Goal: Information Seeking & Learning: Learn about a topic

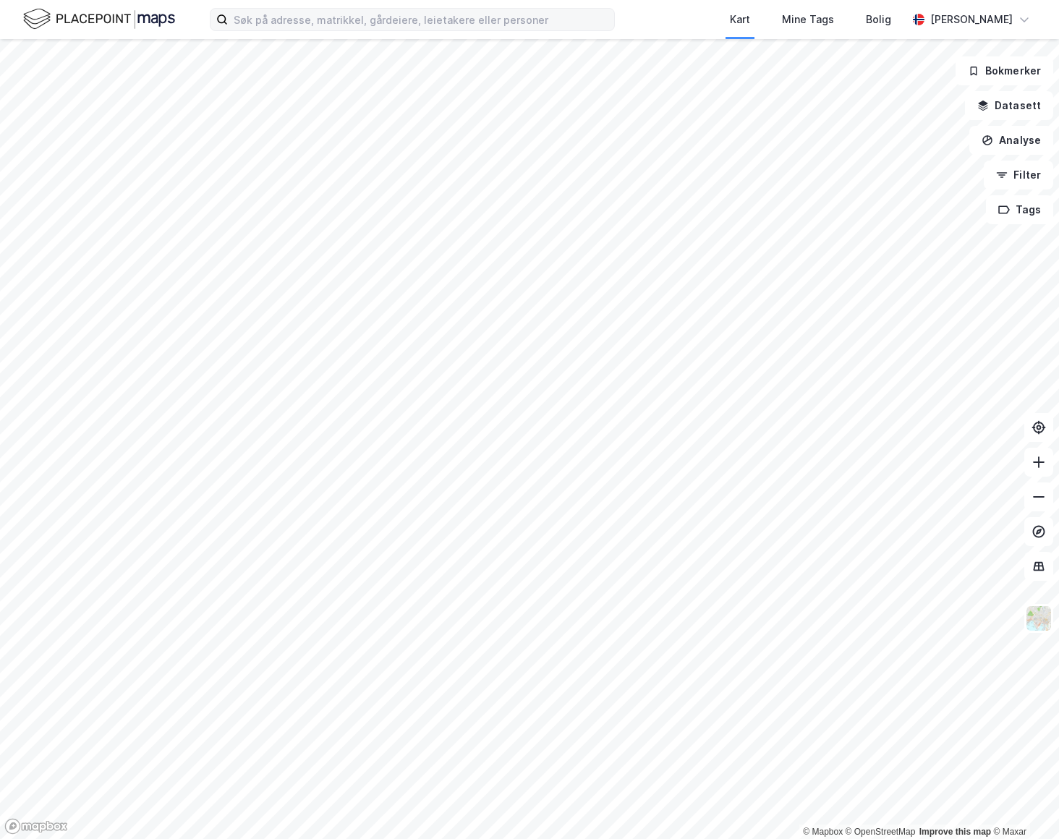
click at [334, 30] on label at bounding box center [412, 19] width 405 height 23
click at [334, 30] on input at bounding box center [421, 20] width 386 height 22
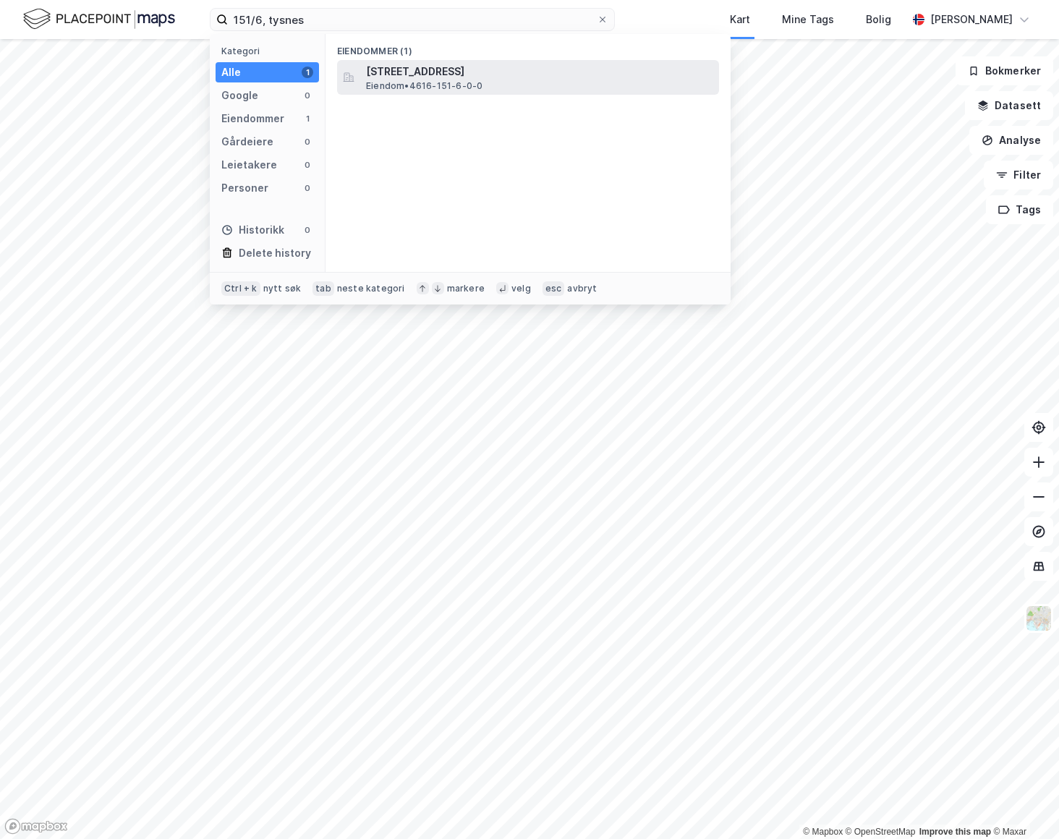
click at [409, 85] on span "Eiendom • 4616-151-6-0-0" at bounding box center [424, 86] width 116 height 12
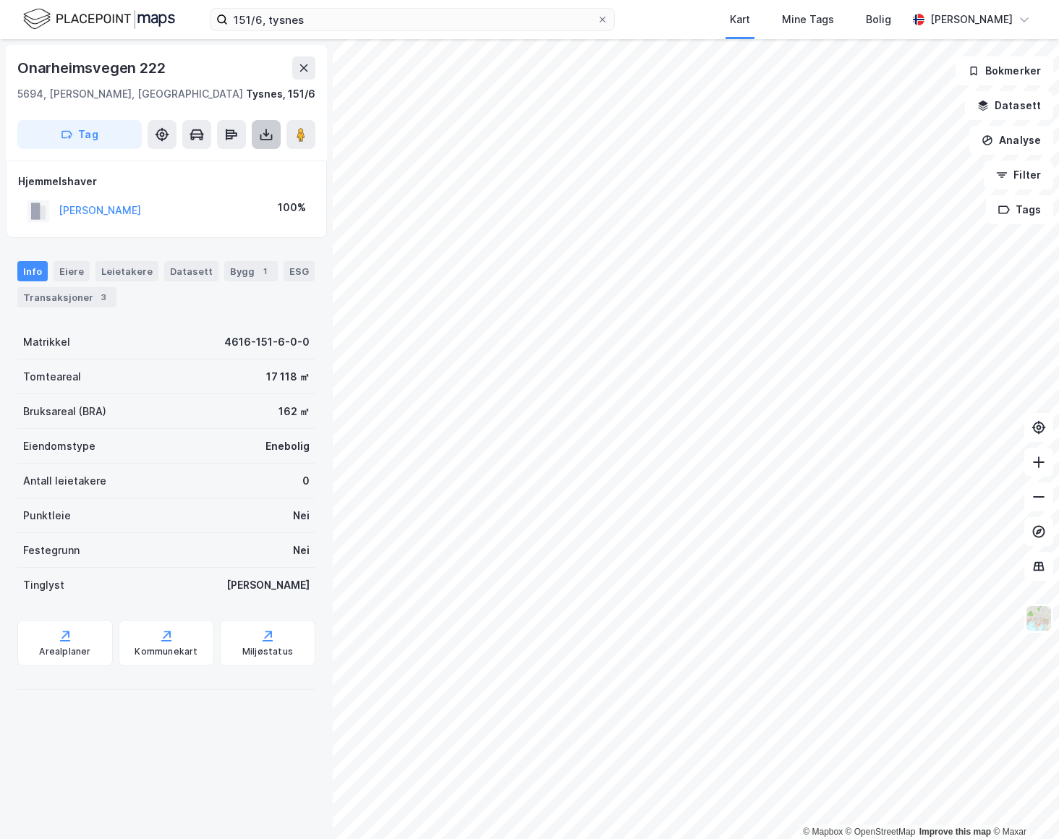
click at [266, 137] on icon at bounding box center [266, 134] width 14 height 14
click at [235, 161] on div "Last ned grunnbok" at bounding box center [195, 164] width 84 height 12
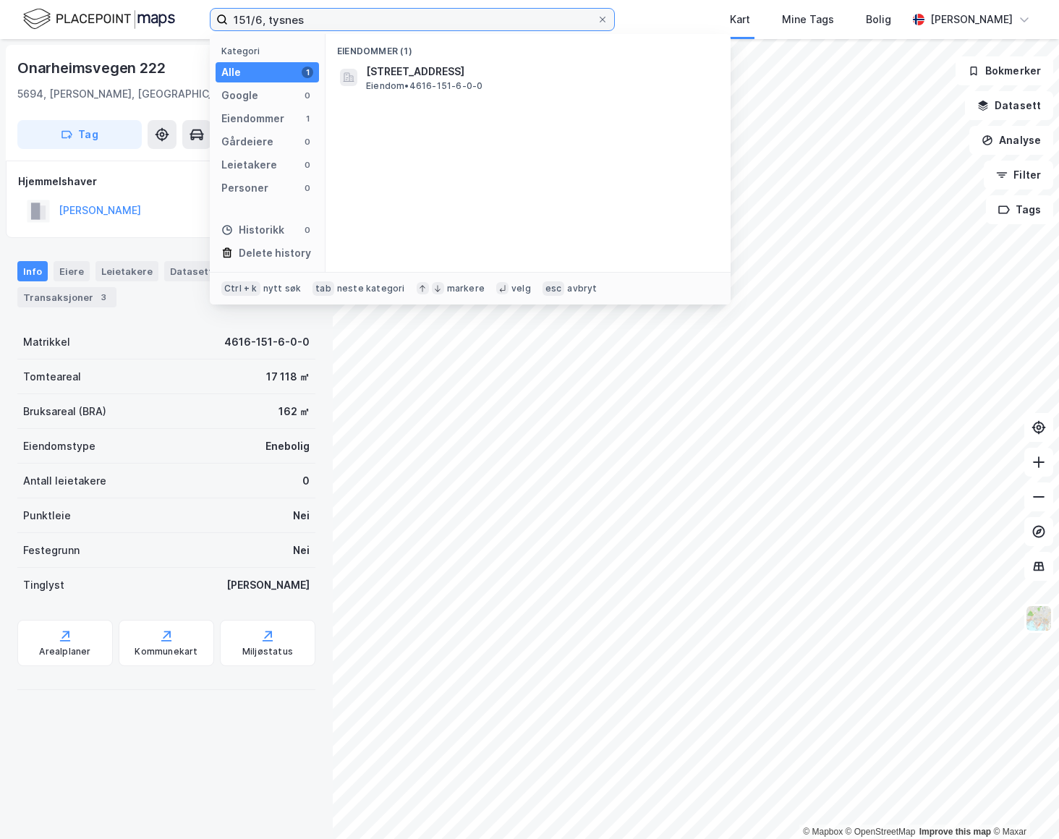
drag, startPoint x: 376, startPoint y: 13, endPoint x: 124, endPoint y: 15, distance: 251.7
click at [124, 15] on div "151/6, tysnes Kategori Alle 1 Google 0 Eiendommer 1 Gårdeiere 0 Leietakere 0 Pe…" at bounding box center [529, 19] width 1059 height 39
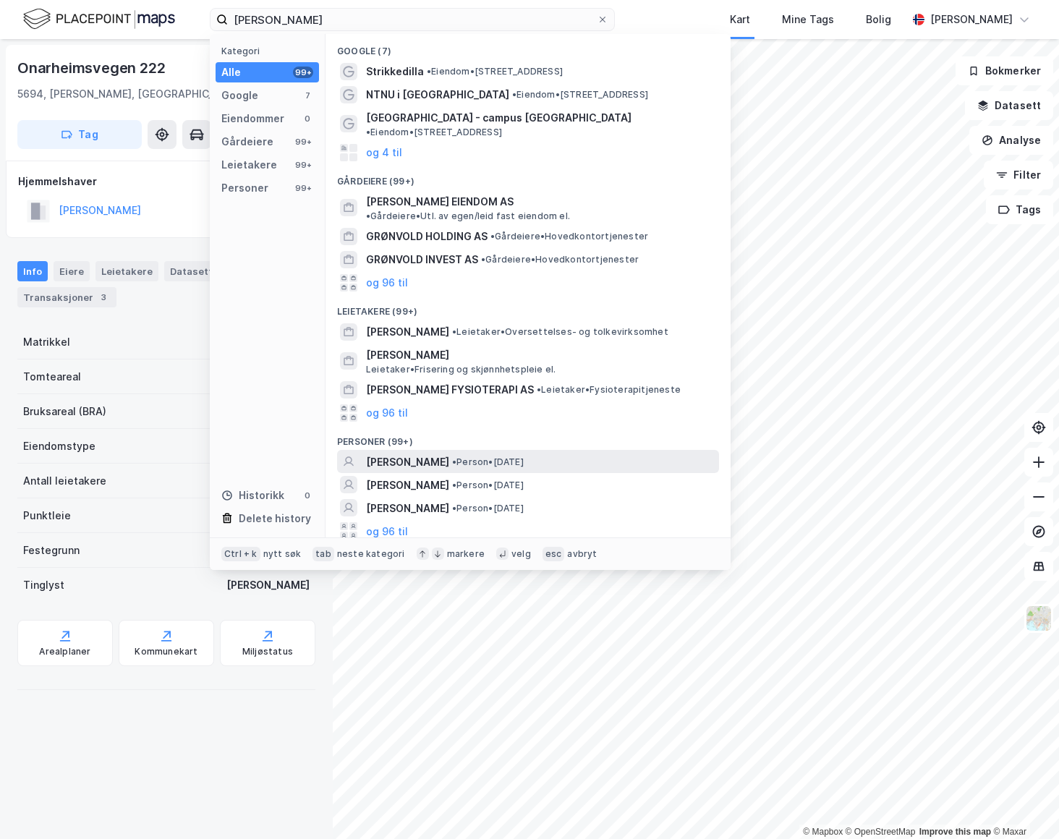
click at [449, 454] on span "[PERSON_NAME]" at bounding box center [407, 462] width 83 height 17
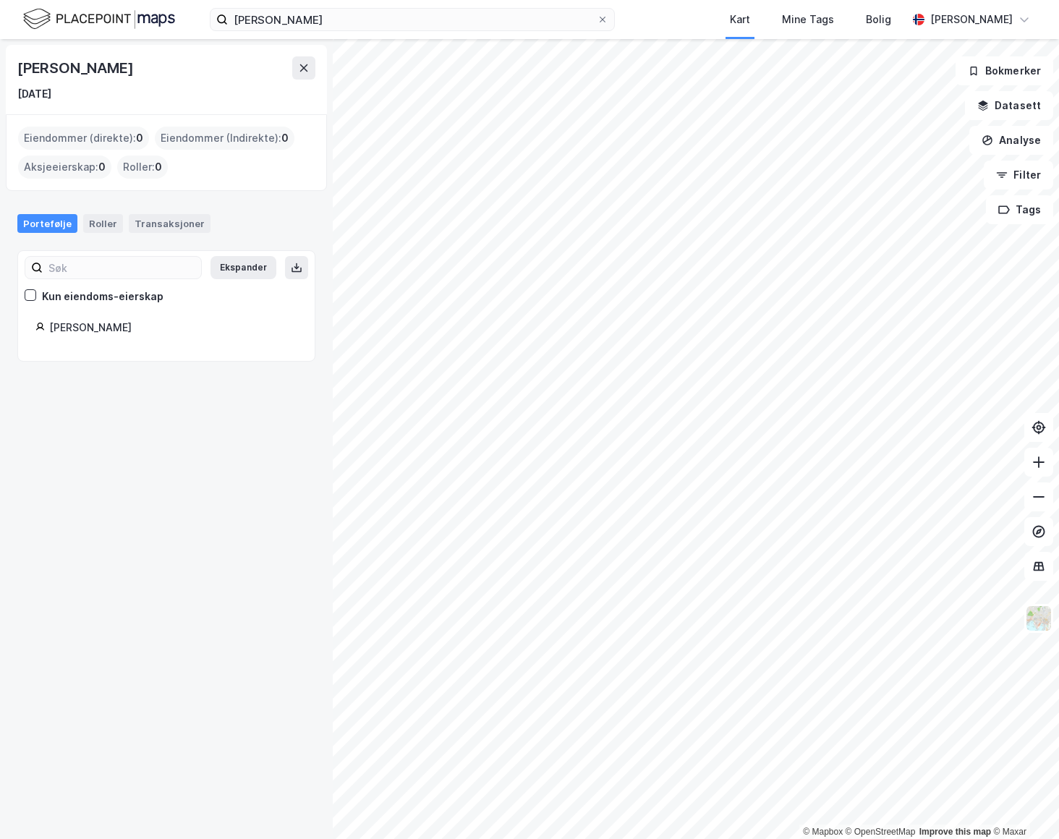
click at [71, 327] on div "[PERSON_NAME]" at bounding box center [173, 327] width 248 height 17
drag, startPoint x: 90, startPoint y: 64, endPoint x: 105, endPoint y: 63, distance: 15.2
click at [90, 64] on div "[PERSON_NAME]" at bounding box center [76, 67] width 119 height 23
click at [294, 20] on input "[PERSON_NAME]" at bounding box center [412, 20] width 369 height 22
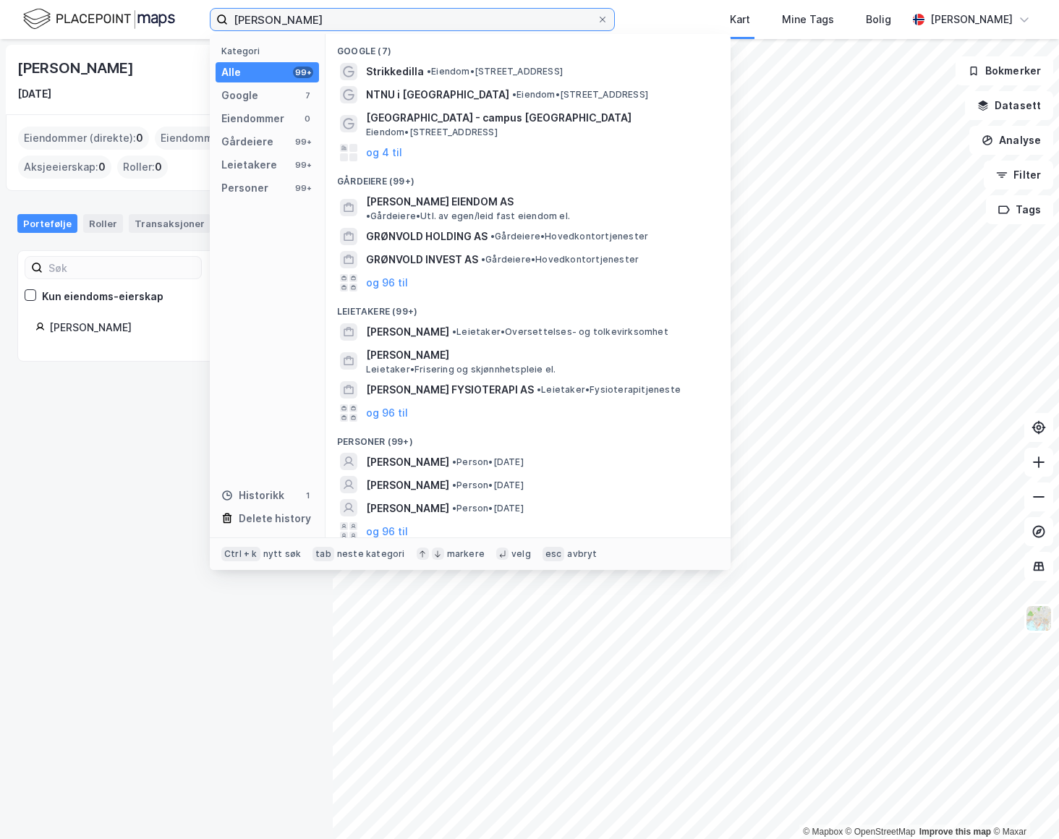
drag, startPoint x: 298, startPoint y: 20, endPoint x: 89, endPoint y: 14, distance: 209.1
click at [96, 20] on div "[PERSON_NAME] Kategori Alle 99+ Google 7 Eiendommer 0 Gårdeiere 99+ Leietakere …" at bounding box center [529, 19] width 1059 height 39
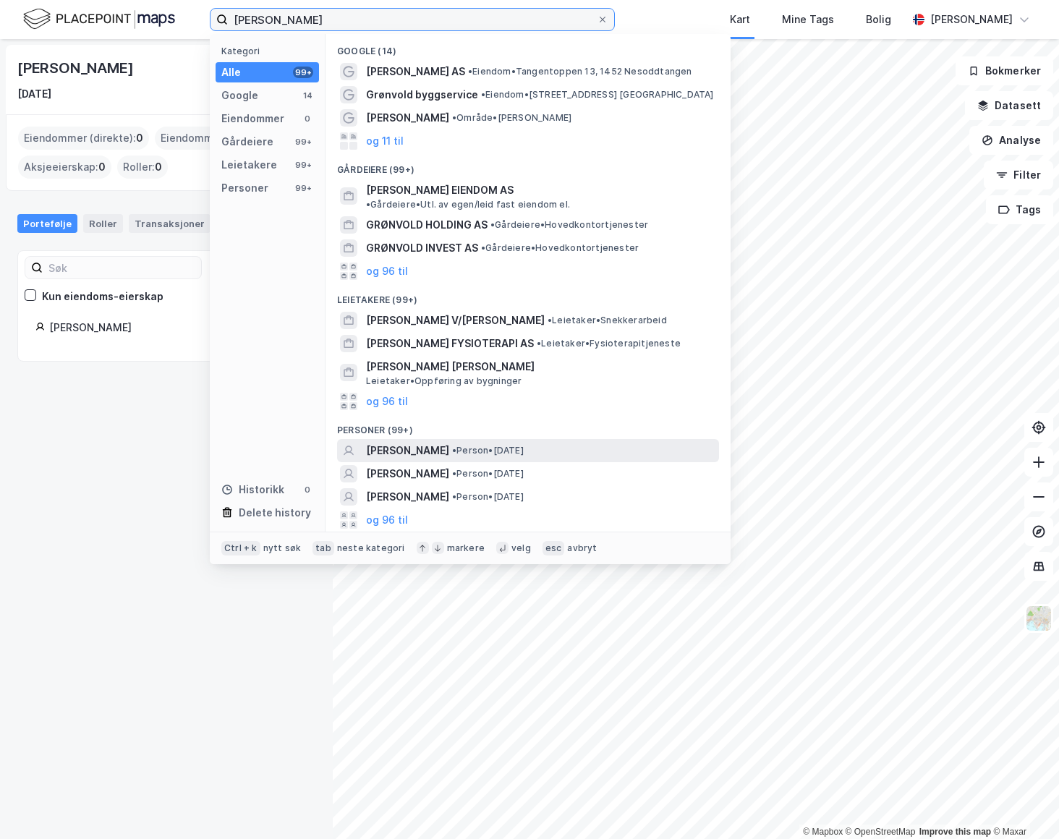
type input "[PERSON_NAME]"
click at [427, 442] on span "[PERSON_NAME]" at bounding box center [407, 450] width 83 height 17
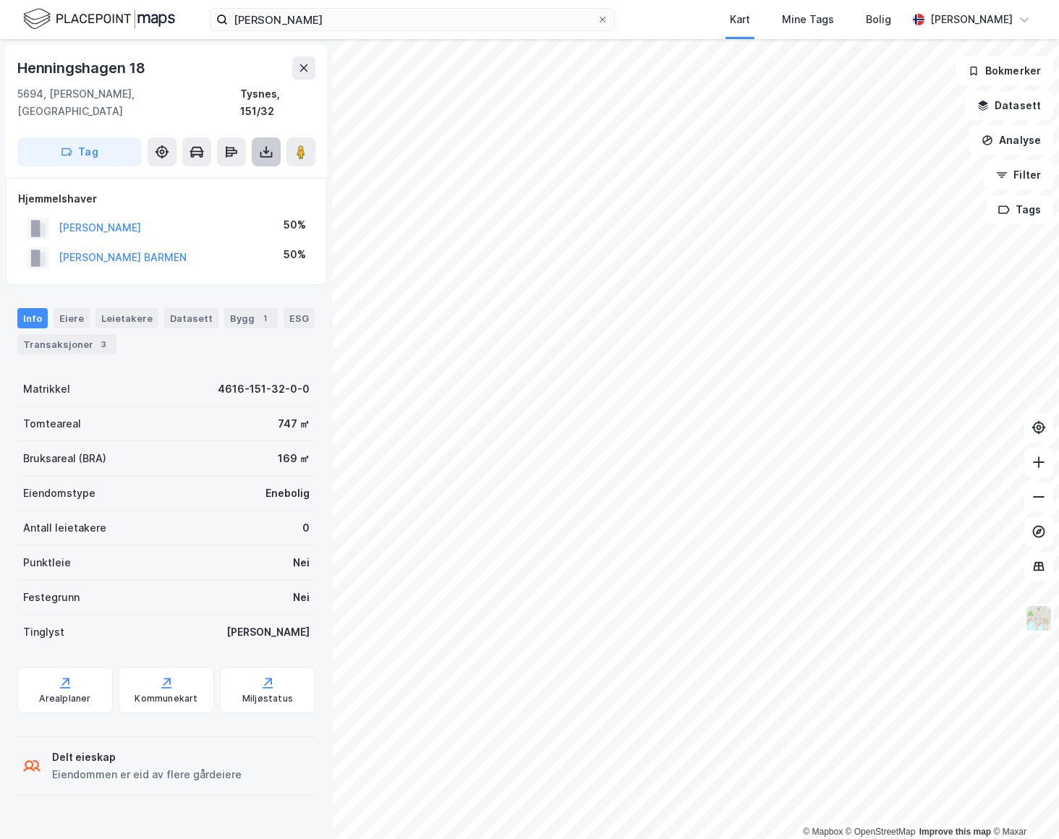
click at [269, 145] on icon at bounding box center [266, 152] width 14 height 14
click at [235, 175] on div "Last ned grunnbok" at bounding box center [195, 181] width 84 height 12
click at [76, 334] on div "Transaksjoner 3" at bounding box center [66, 344] width 99 height 20
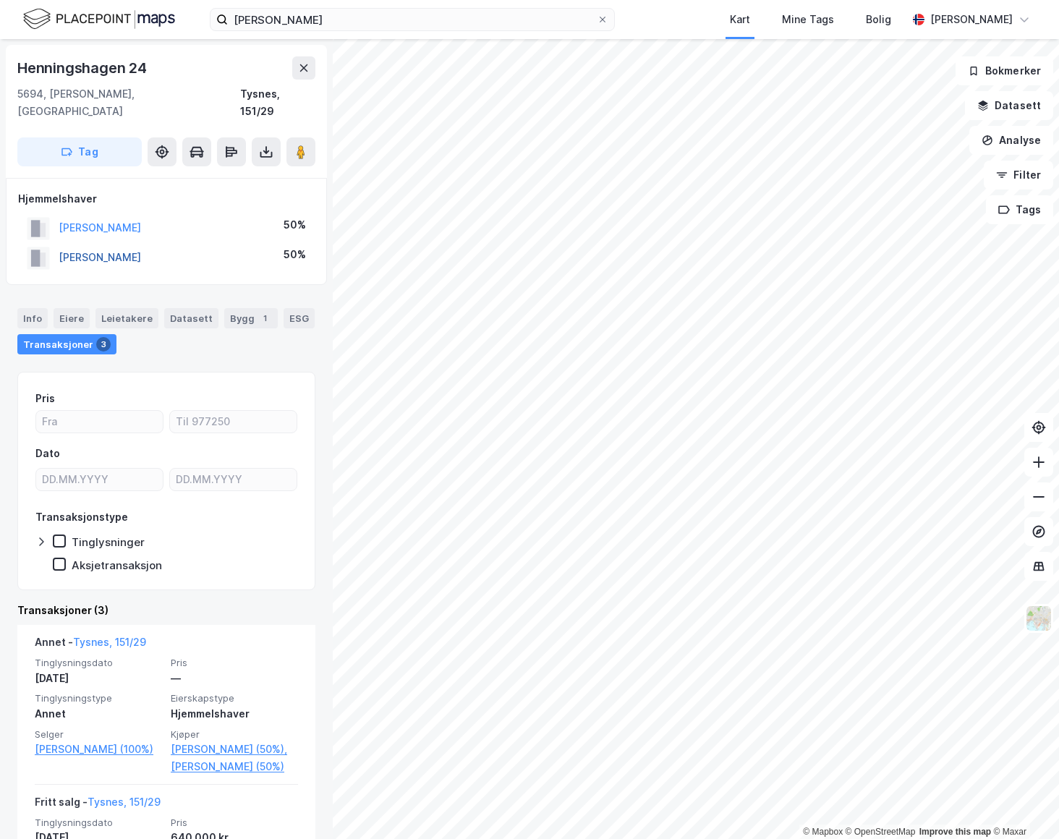
click at [0, 0] on button "[PERSON_NAME]" at bounding box center [0, 0] width 0 height 0
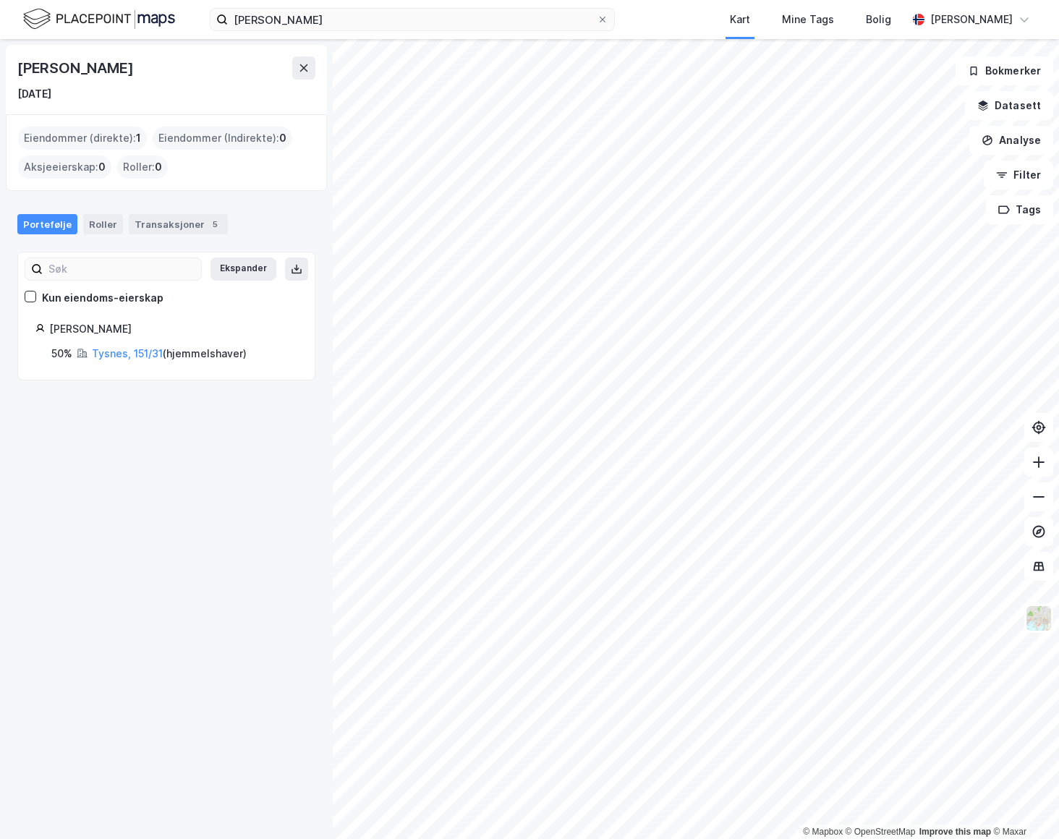
click at [217, 521] on div "[PERSON_NAME] [DATE] Eiendommer (direkte) : 1 Eiendommer (Indirekte) : 0 Aksjee…" at bounding box center [166, 439] width 333 height 800
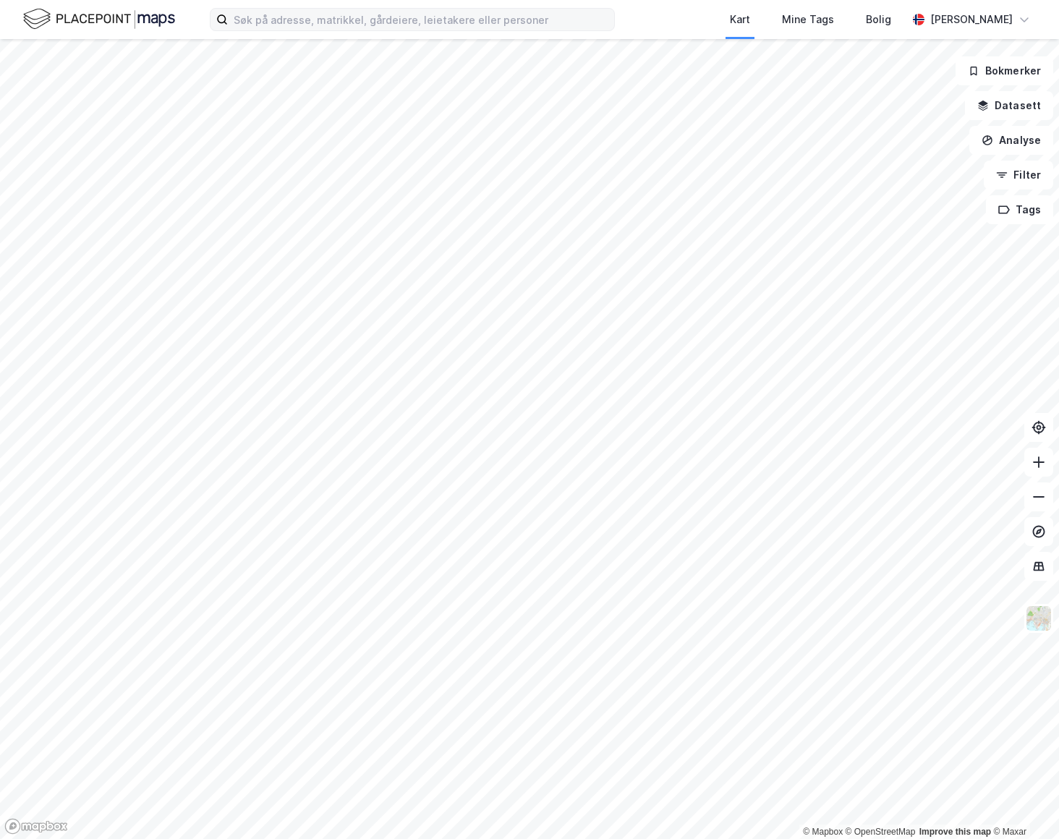
click at [302, 30] on div "Kart Mine Tags Bolig Kristian Råsberg" at bounding box center [529, 19] width 1059 height 39
click at [302, 25] on input at bounding box center [421, 20] width 386 height 22
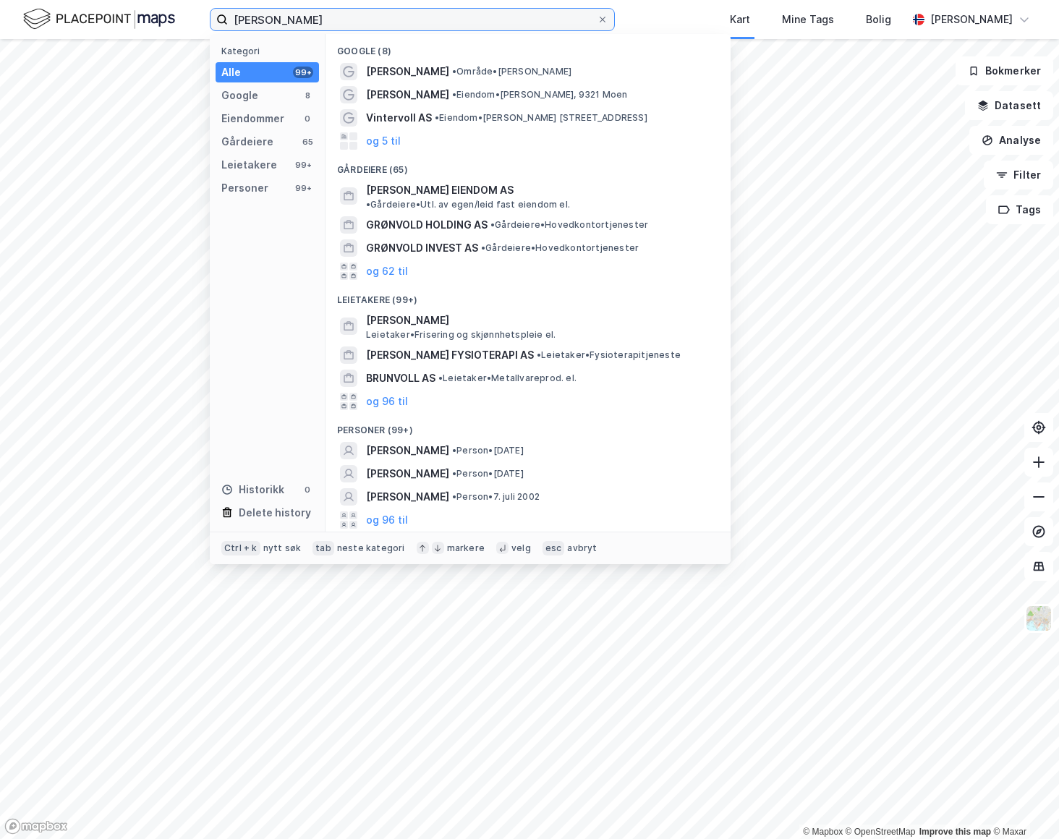
drag, startPoint x: 272, startPoint y: 20, endPoint x: 407, endPoint y: 30, distance: 135.0
click at [407, 30] on label "emilie grønvoll" at bounding box center [412, 19] width 405 height 23
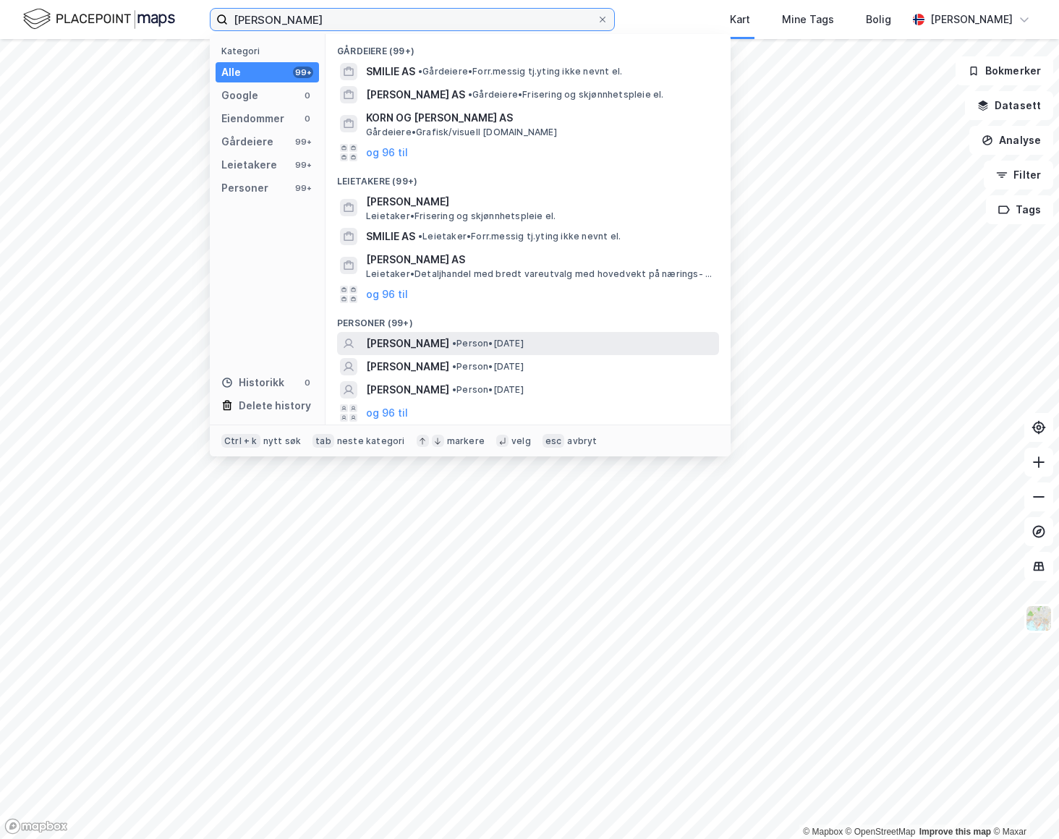
type input "emilie jørn"
click at [459, 343] on span "• Person • 26. feb. 2006" at bounding box center [488, 344] width 72 height 12
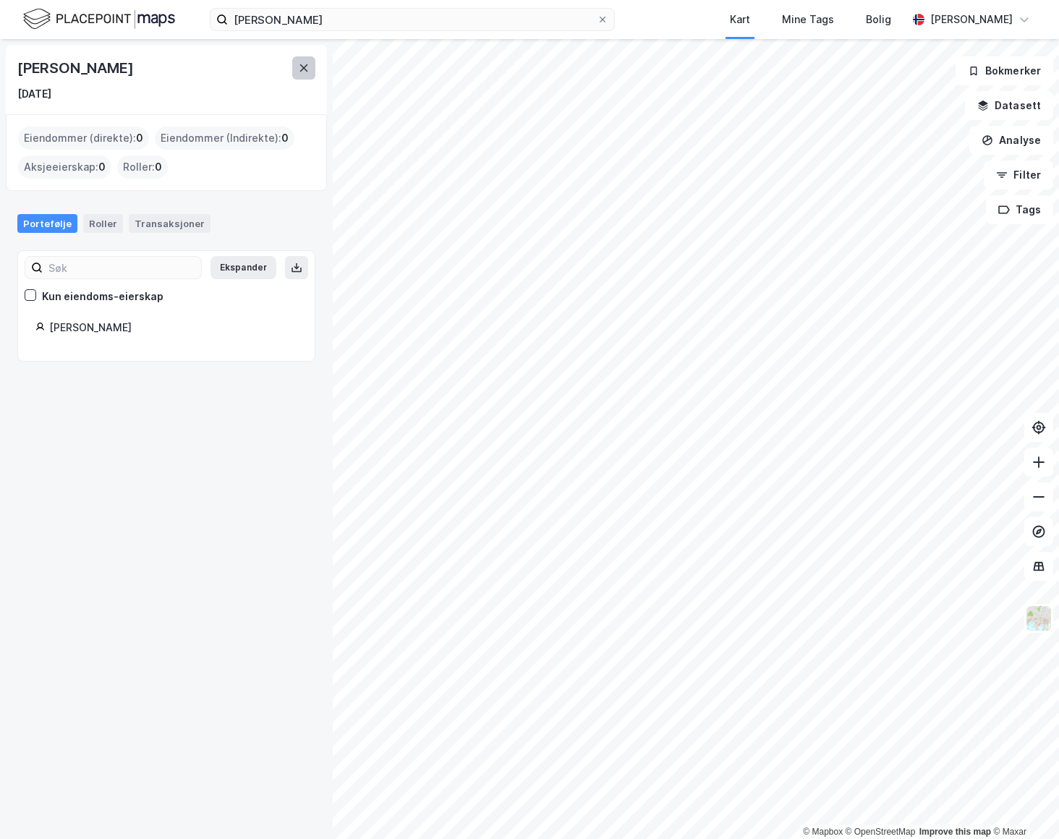
click at [309, 71] on icon at bounding box center [304, 68] width 12 height 12
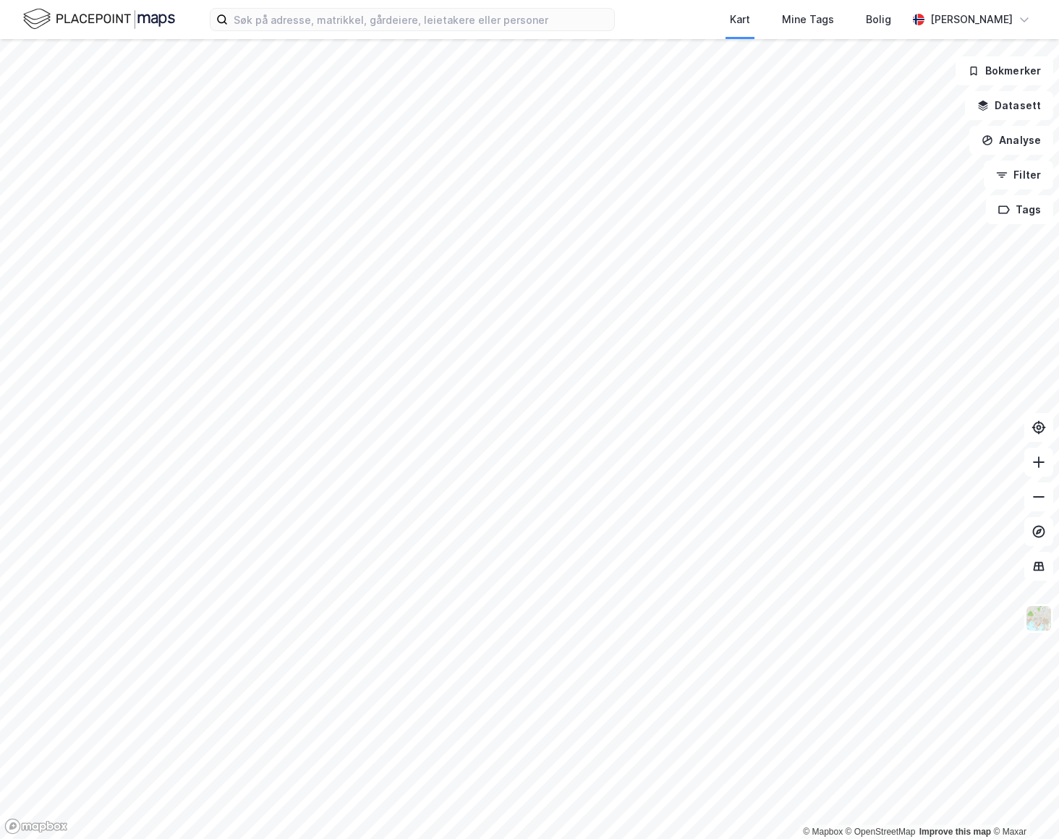
click at [419, 838] on html "Kart Mine Tags Bolig Kristian Råsberg © Mapbox © OpenStreetMap Improve this map…" at bounding box center [529, 419] width 1059 height 839
click at [265, 19] on input at bounding box center [421, 20] width 386 height 22
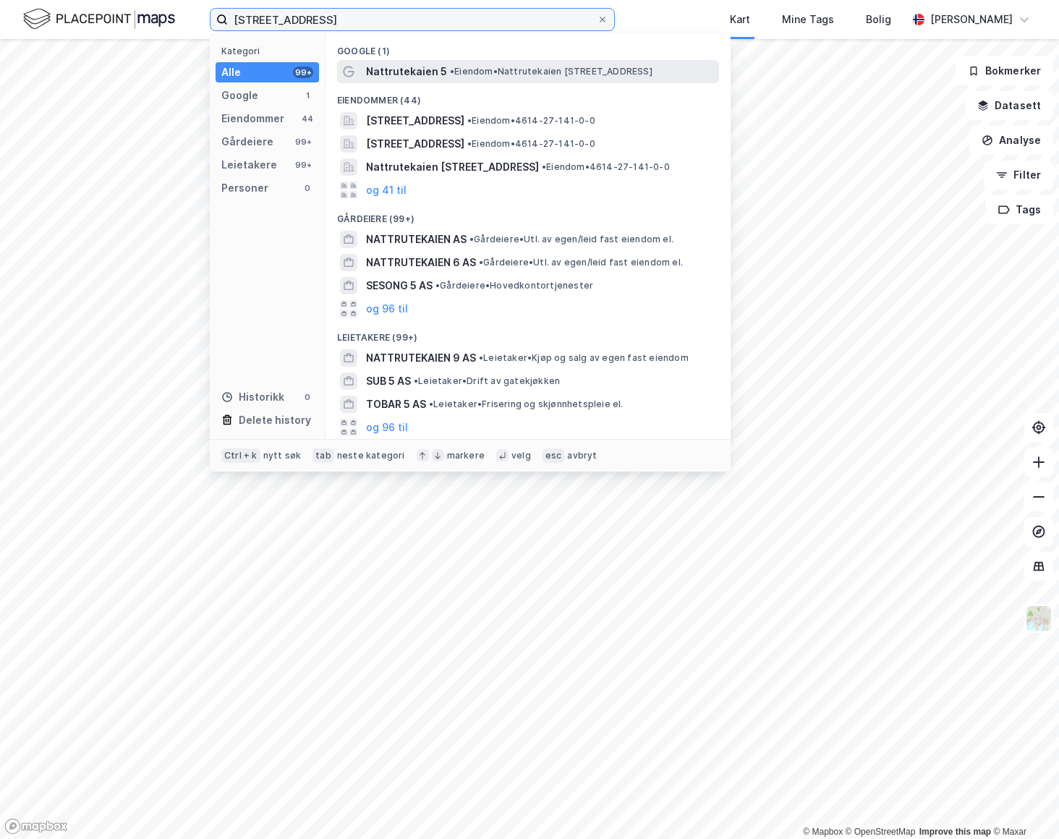
type input "nattrutekaien 5"
click at [419, 77] on span "Nattrutekaien 5" at bounding box center [406, 71] width 81 height 17
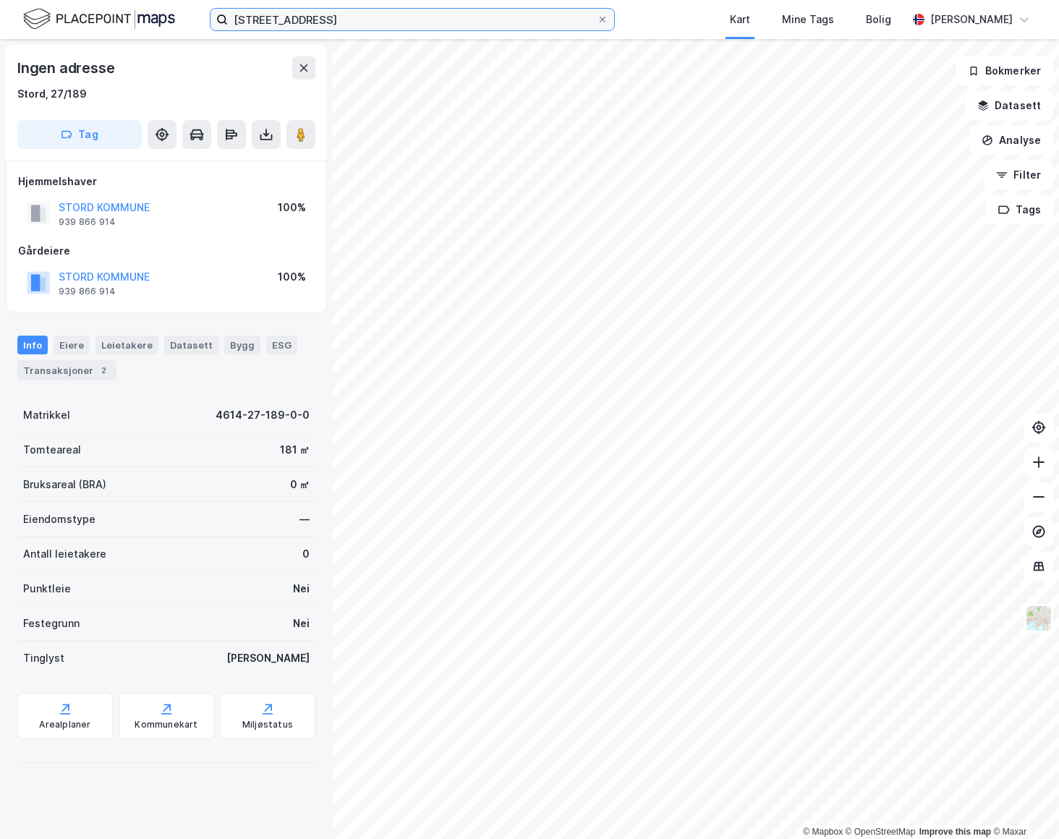
click at [339, 17] on input "nattrutekaien 5" at bounding box center [412, 20] width 369 height 22
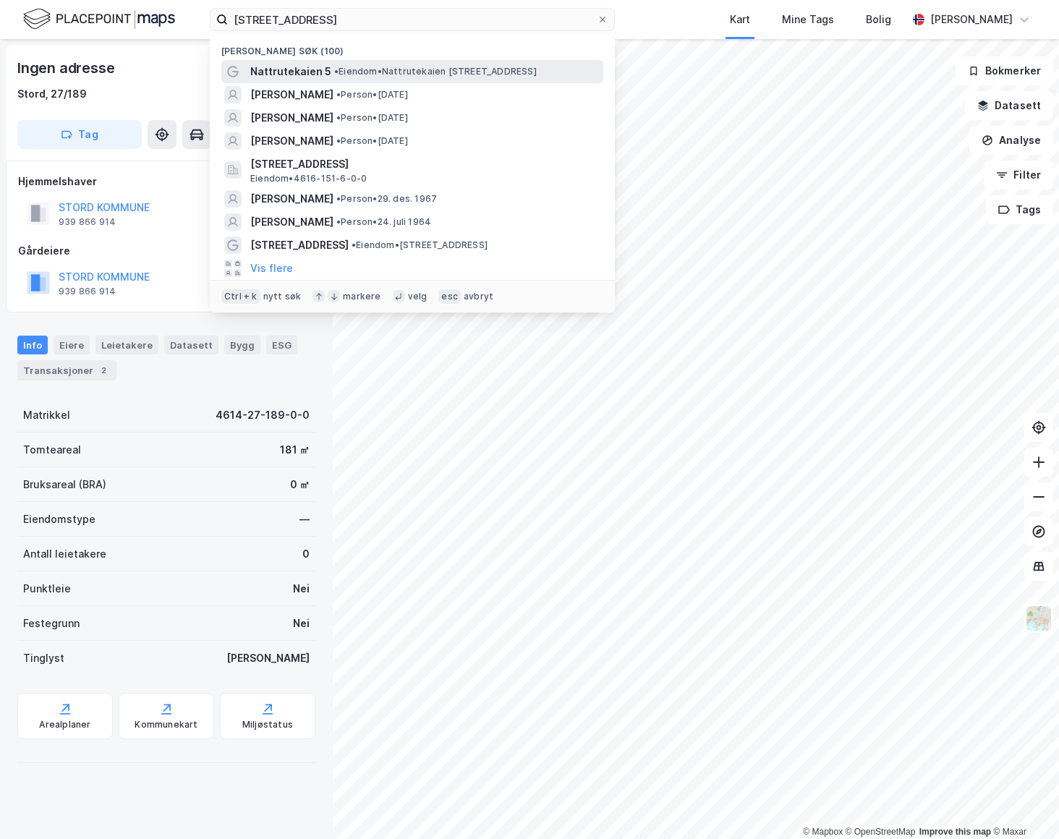
click at [353, 70] on span "• Eiendom • Nattrutekaien 5, 5411 Stord" at bounding box center [435, 72] width 203 height 12
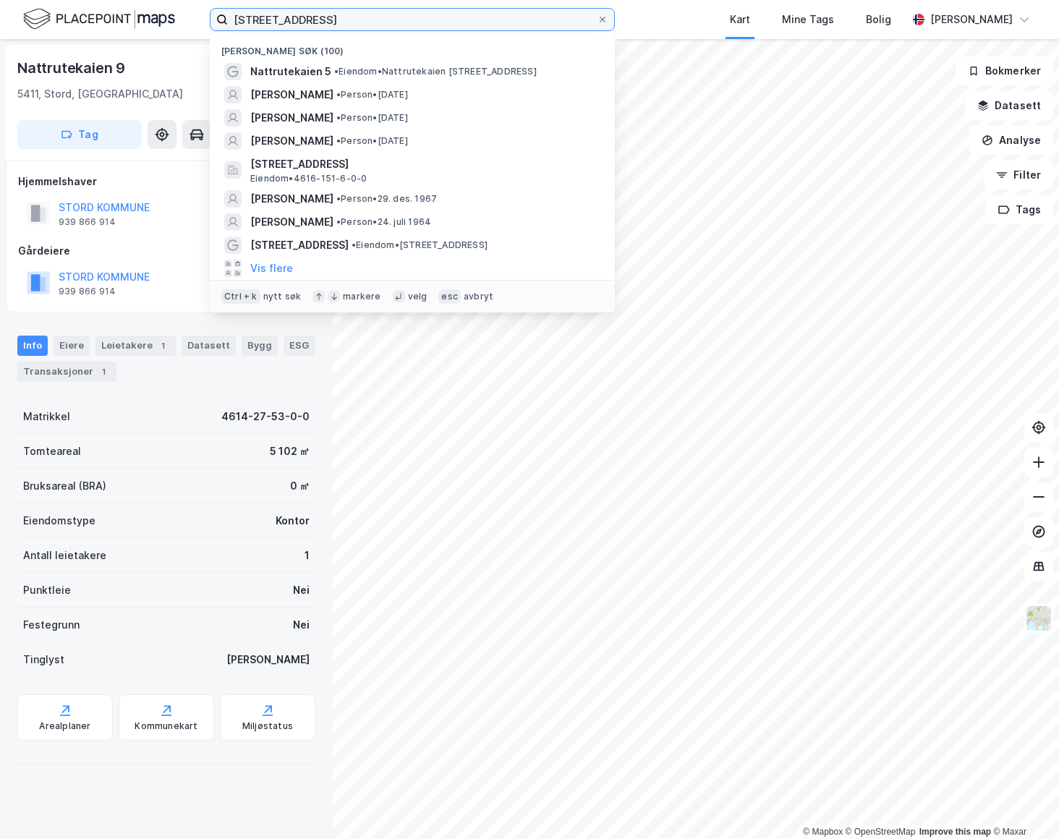
click at [354, 17] on input "nattrutekaien 5" at bounding box center [412, 20] width 369 height 22
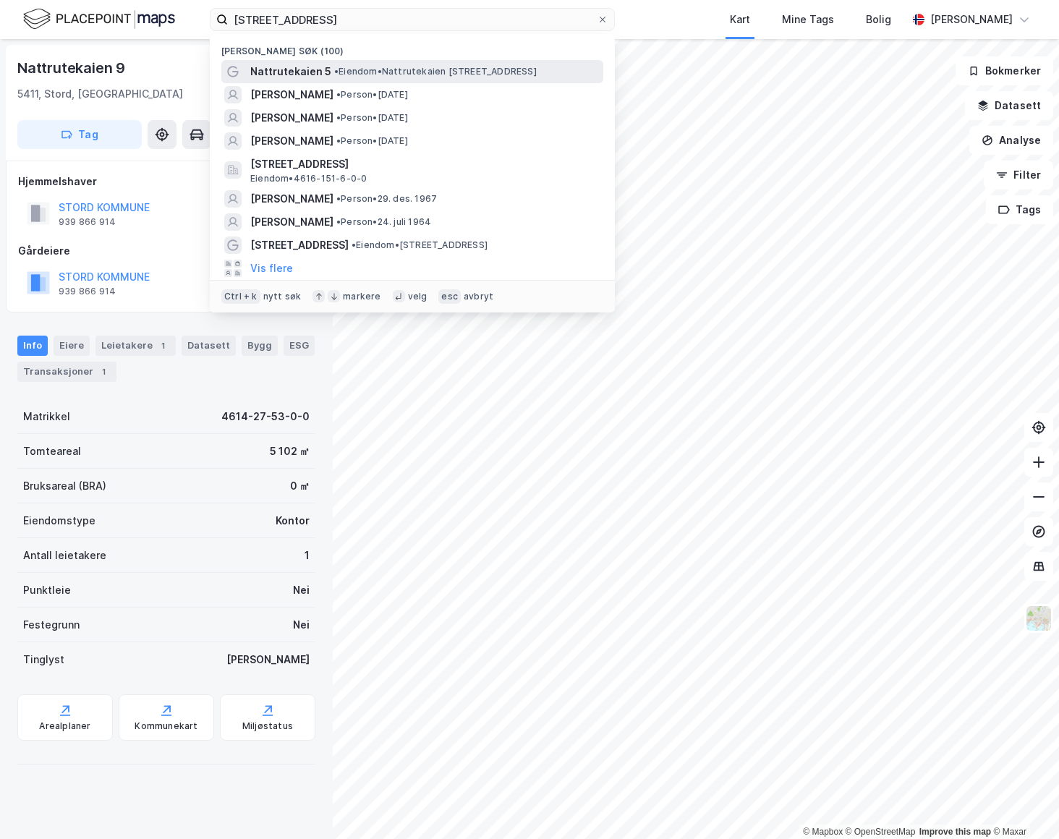
click at [322, 75] on span "Nattrutekaien 5" at bounding box center [290, 71] width 81 height 17
